Goal: Information Seeking & Learning: Check status

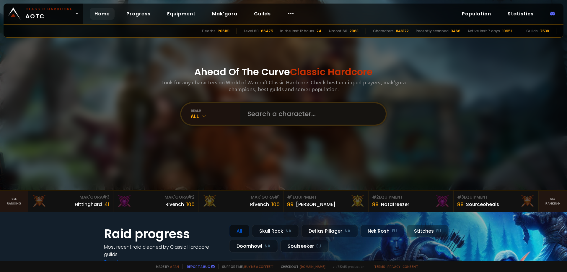
click at [272, 114] on input "text" at bounding box center [311, 113] width 135 height 21
paste input "Thaikuri"
type input "Thaikuri"
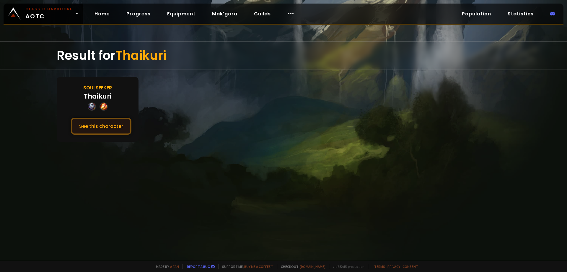
click at [112, 125] on button "See this character" at bounding box center [101, 126] width 61 height 17
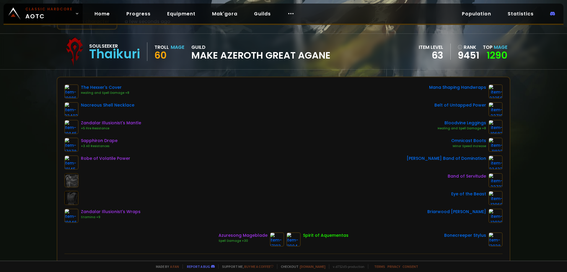
scroll to position [30, 0]
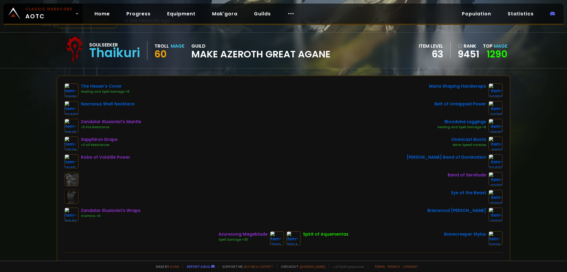
drag, startPoint x: 151, startPoint y: 101, endPoint x: 154, endPoint y: 101, distance: 3.0
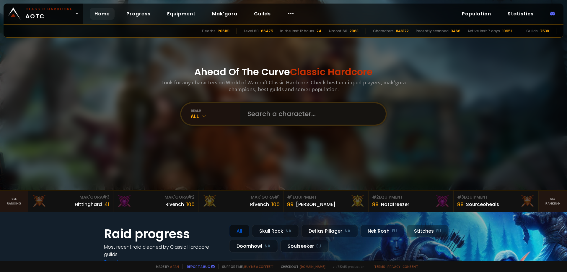
click at [265, 116] on input "text" at bounding box center [311, 113] width 135 height 21
paste input "Chochopelado"
type input "Chochopelado"
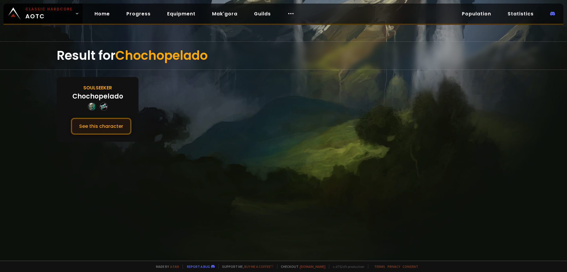
drag, startPoint x: 111, startPoint y: 115, endPoint x: 111, endPoint y: 122, distance: 7.1
click at [111, 116] on div "Soulseeker Chochopelado See this character" at bounding box center [98, 109] width 82 height 65
click at [112, 123] on button "See this character" at bounding box center [101, 126] width 61 height 17
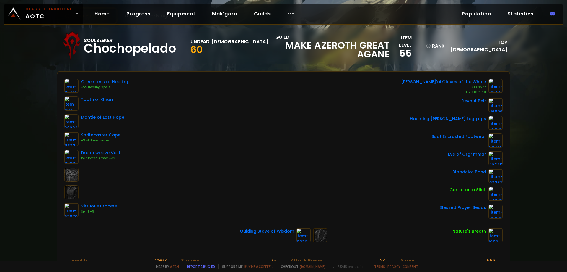
scroll to position [59, 0]
